Goal: Transaction & Acquisition: Book appointment/travel/reservation

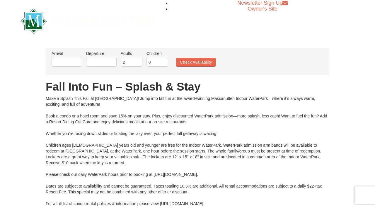
click at [313, 85] on h1 "Fall Into Fun – Splash & Stay" at bounding box center [187, 87] width 283 height 12
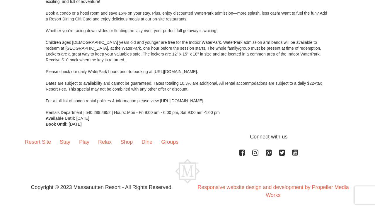
scroll to position [105, 0]
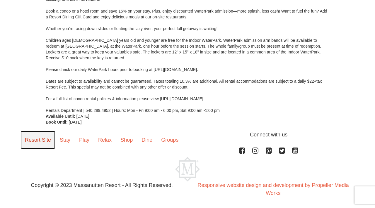
click at [49, 143] on link "Resort Site" at bounding box center [37, 140] width 35 height 18
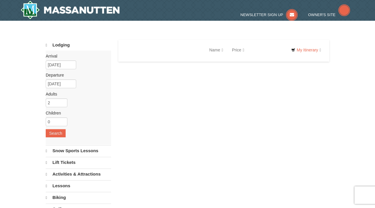
select select "10"
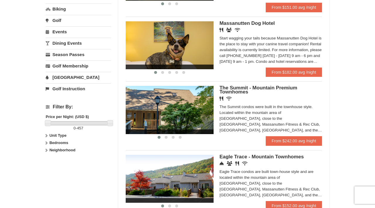
scroll to position [187, 0]
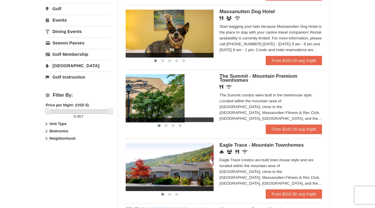
drag, startPoint x: 200, startPoint y: 101, endPoint x: 155, endPoint y: 108, distance: 45.9
click at [155, 108] on img at bounding box center [141, 98] width 88 height 48
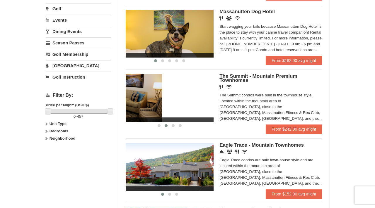
drag, startPoint x: 176, startPoint y: 108, endPoint x: 119, endPoint y: 106, distance: 58.0
click at [119, 106] on div "Sort By Name Name (A to Z) Name (Z to A) Price Price (Low to High) Price (High …" at bounding box center [223, 94] width 211 height 484
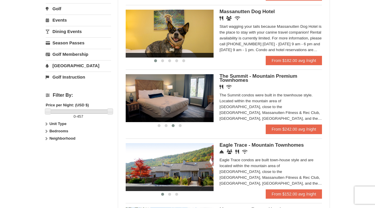
drag, startPoint x: 165, startPoint y: 104, endPoint x: 133, endPoint y: 102, distance: 32.9
click at [133, 102] on img at bounding box center [170, 98] width 88 height 48
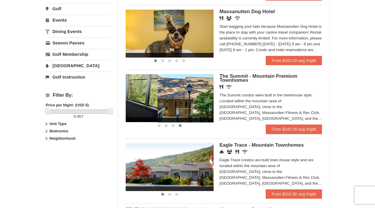
drag, startPoint x: 171, startPoint y: 105, endPoint x: 112, endPoint y: 103, distance: 58.3
click at [112, 103] on div "Lodging Arrival Please format dates MM/DD/YYYY Please format dates MM/DD/YYYY 1…" at bounding box center [187, 94] width 283 height 484
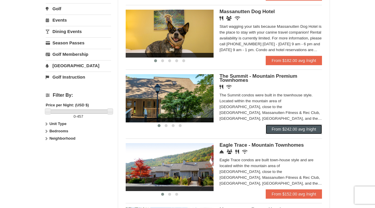
click at [281, 131] on link "From $242.00 avg /night" at bounding box center [293, 129] width 56 height 9
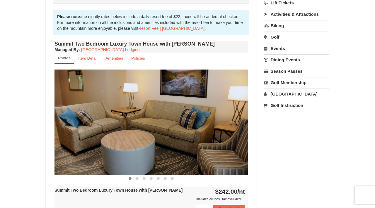
scroll to position [174, 0]
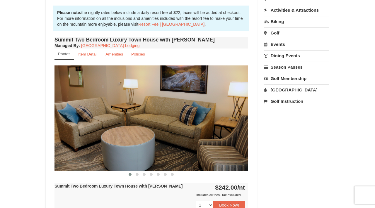
drag, startPoint x: 159, startPoint y: 124, endPoint x: 103, endPoint y: 122, distance: 55.6
click at [103, 122] on img at bounding box center [150, 119] width 193 height 106
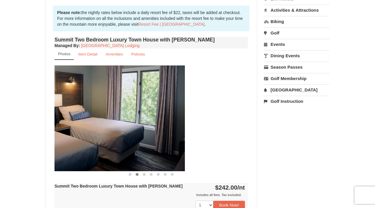
drag, startPoint x: 173, startPoint y: 129, endPoint x: 79, endPoint y: 117, distance: 94.9
click at [80, 117] on img at bounding box center [88, 119] width 193 height 106
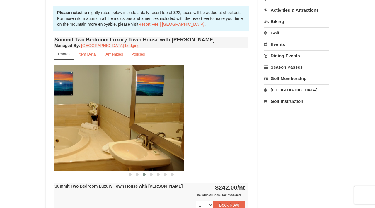
drag, startPoint x: 153, startPoint y: 117, endPoint x: 74, endPoint y: 121, distance: 79.4
click at [75, 121] on img at bounding box center [87, 119] width 193 height 106
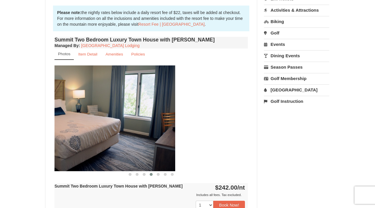
drag, startPoint x: 155, startPoint y: 119, endPoint x: 69, endPoint y: 110, distance: 86.8
click at [70, 110] on img at bounding box center [78, 119] width 193 height 106
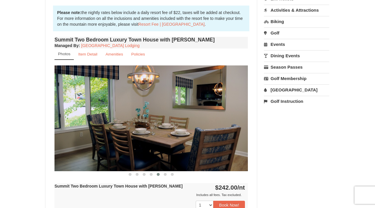
drag, startPoint x: 144, startPoint y: 118, endPoint x: 40, endPoint y: 102, distance: 105.5
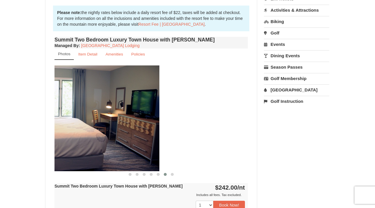
drag, startPoint x: 125, startPoint y: 116, endPoint x: 18, endPoint y: 92, distance: 109.7
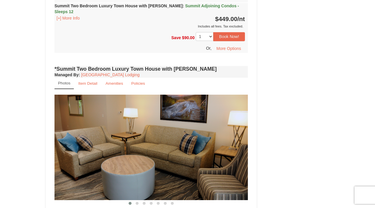
scroll to position [397, 0]
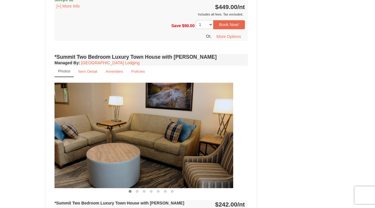
drag, startPoint x: 187, startPoint y: 137, endPoint x: 144, endPoint y: 135, distance: 43.4
click at [144, 135] on img at bounding box center [136, 136] width 193 height 106
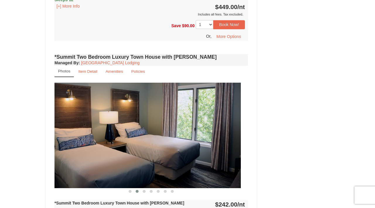
drag, startPoint x: 203, startPoint y: 141, endPoint x: 137, endPoint y: 137, distance: 66.3
click at [137, 137] on img at bounding box center [143, 136] width 193 height 106
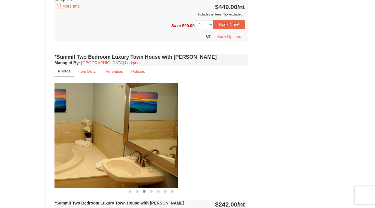
drag, startPoint x: 192, startPoint y: 145, endPoint x: 118, endPoint y: 143, distance: 73.8
click at [119, 143] on img at bounding box center [80, 136] width 193 height 106
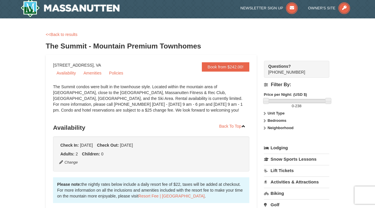
scroll to position [0, 0]
